Goal: Find specific page/section: Find specific page/section

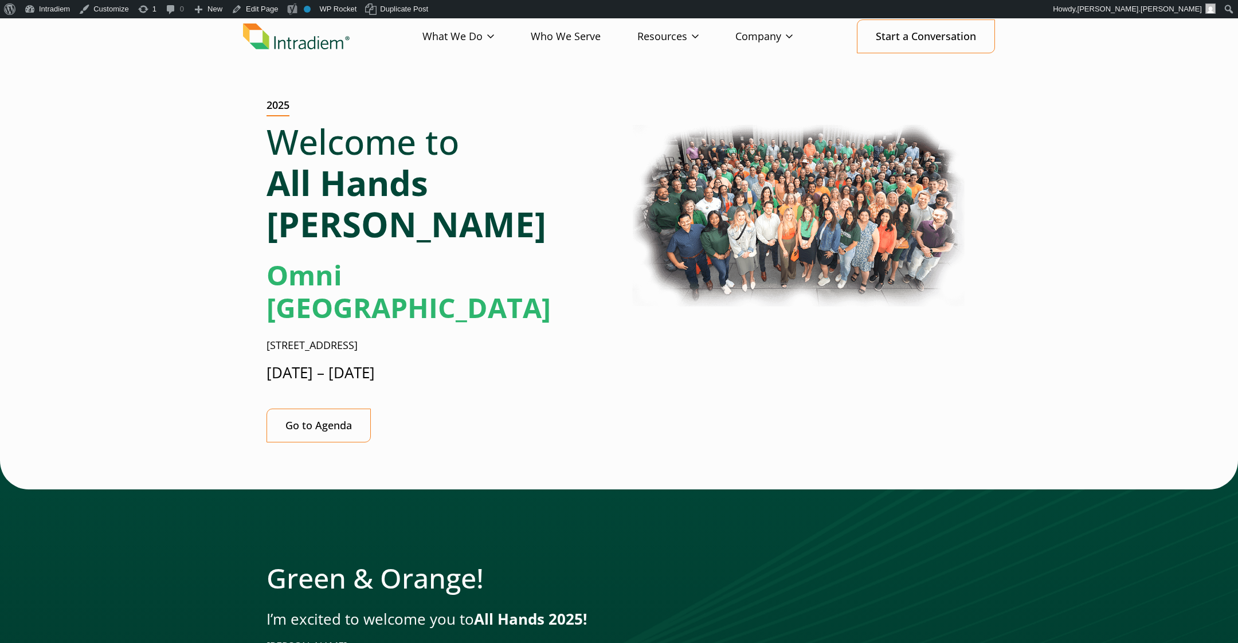
scroll to position [67, 0]
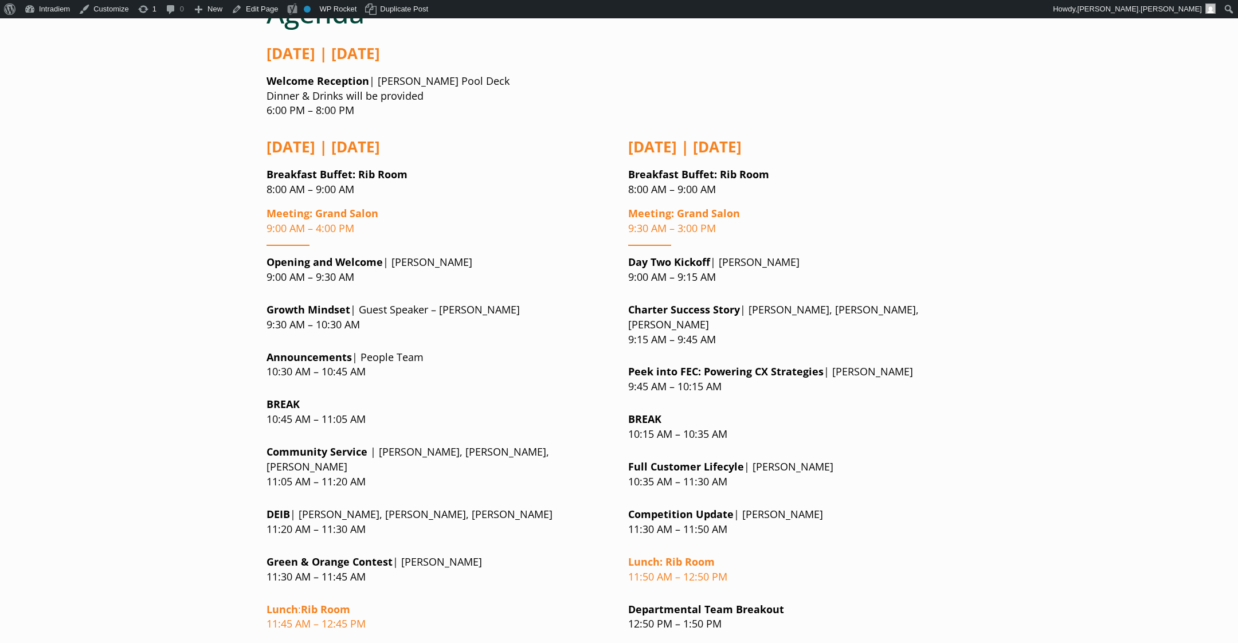
scroll to position [839, 0]
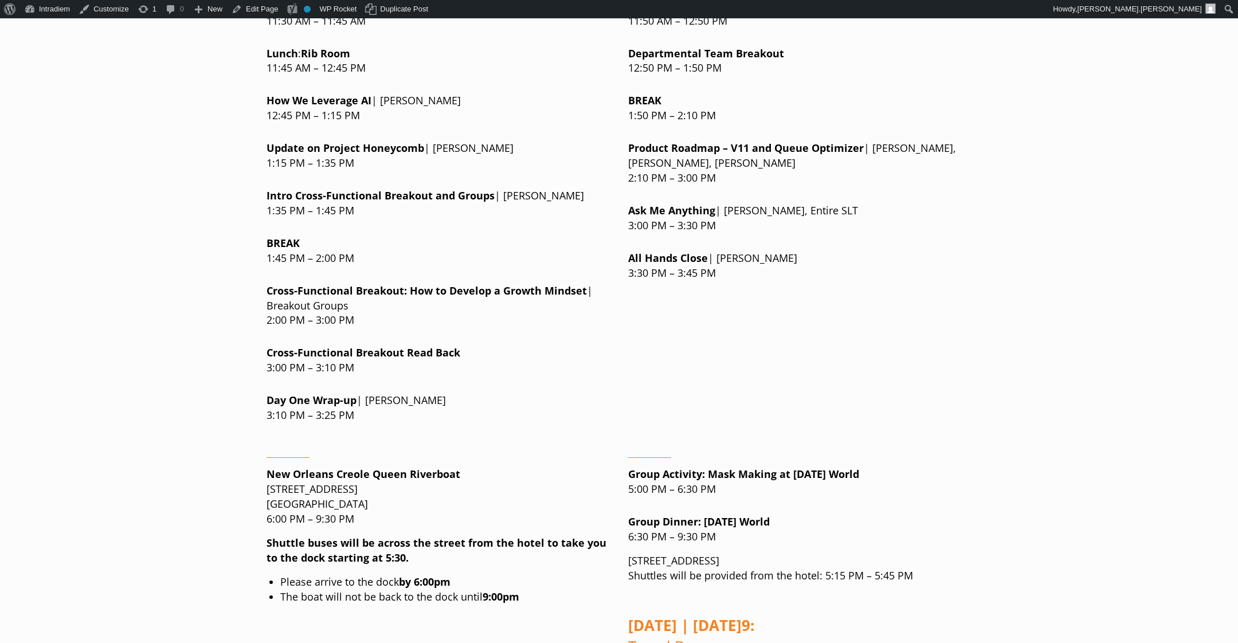
scroll to position [1434, 0]
